Goal: Complete application form

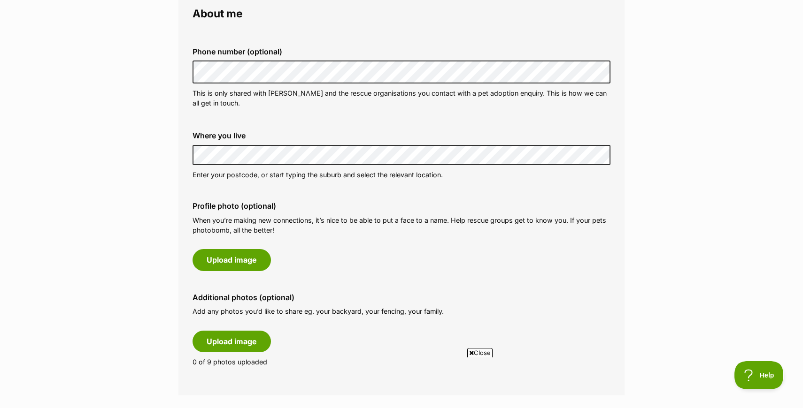
scroll to position [282, 0]
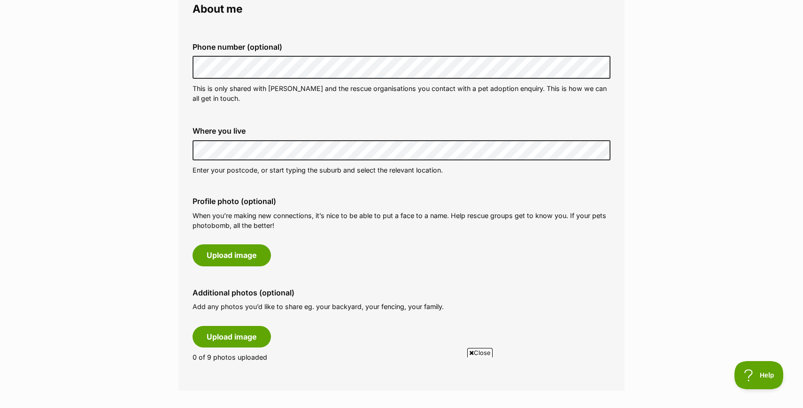
click at [286, 170] on p "Enter your postcode, or start typing the suburb and select the relevant locatio…" at bounding box center [402, 170] width 418 height 10
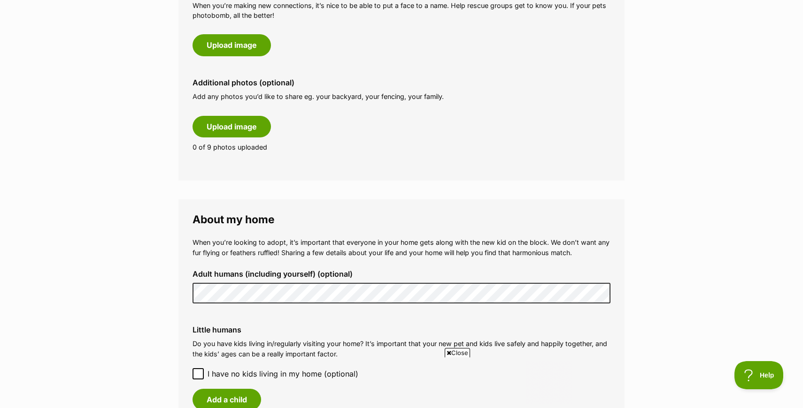
scroll to position [0, 0]
click at [199, 372] on icon at bounding box center [198, 374] width 6 height 4
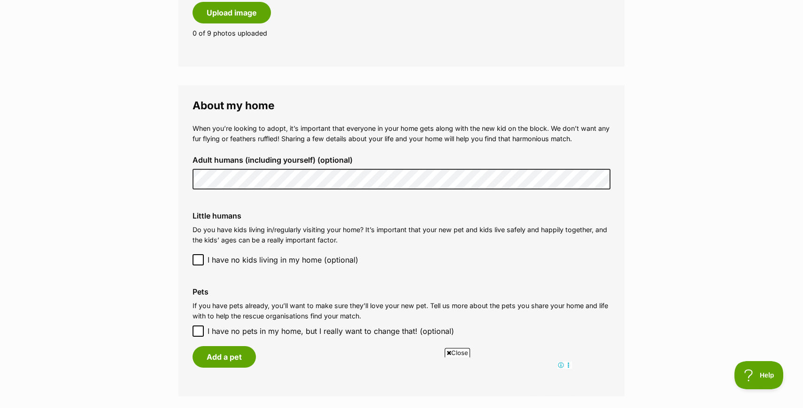
scroll to position [608, 0]
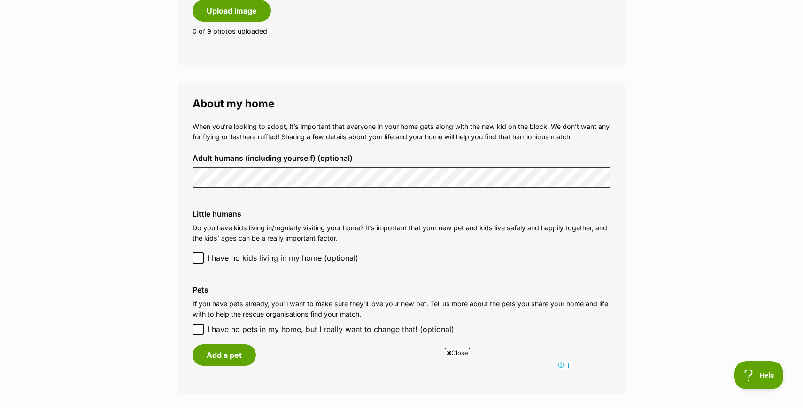
click at [199, 326] on icon at bounding box center [198, 329] width 7 height 7
click at [199, 324] on input "I have no pets in my home, but I really want to change that! (optional)" at bounding box center [198, 329] width 11 height 11
checkbox input "true"
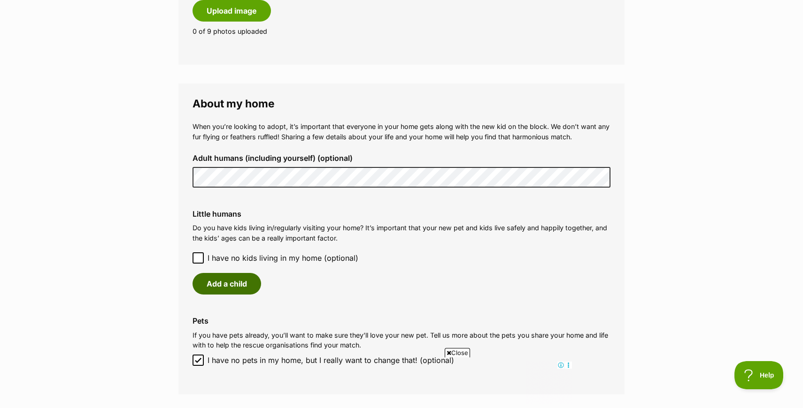
click at [226, 284] on button "Add a child" at bounding box center [227, 284] width 69 height 22
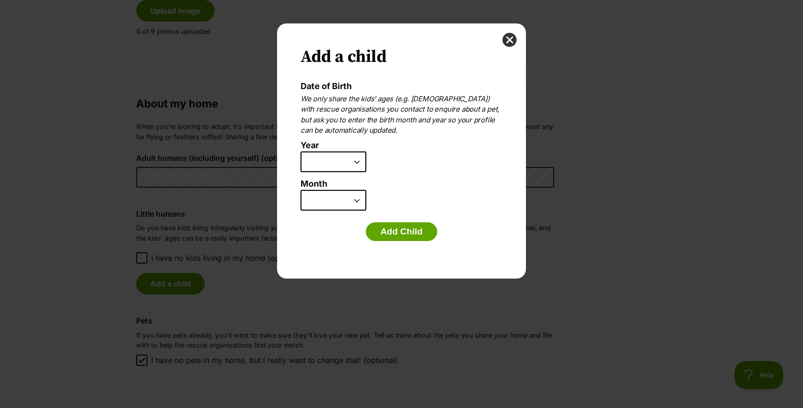
scroll to position [0, 0]
select select "2019"
select select "5"
click at [397, 233] on button "Add Child" at bounding box center [401, 232] width 71 height 19
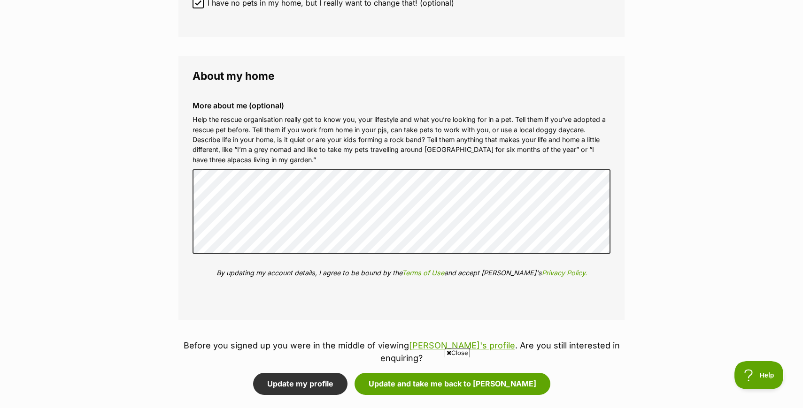
scroll to position [963, 0]
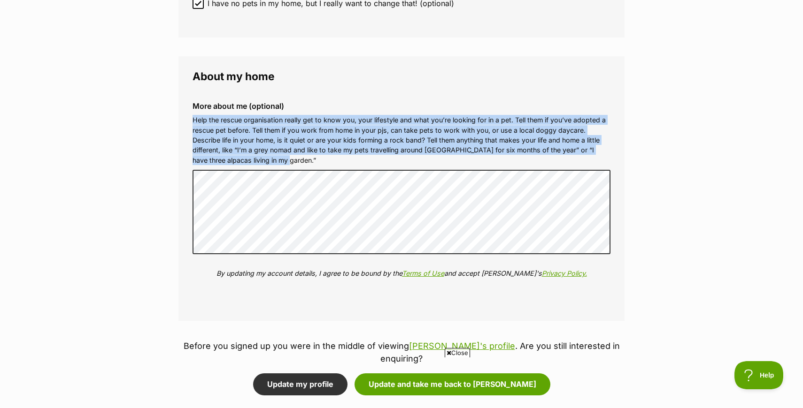
drag, startPoint x: 193, startPoint y: 113, endPoint x: 300, endPoint y: 155, distance: 115.3
click at [300, 155] on p "Help the rescue organisation really get to know you, your lifestyle and what yo…" at bounding box center [402, 140] width 418 height 50
copy p "Help the rescue organisation really get to know you, your lifestyle and what yo…"
